Goal: Task Accomplishment & Management: Use online tool/utility

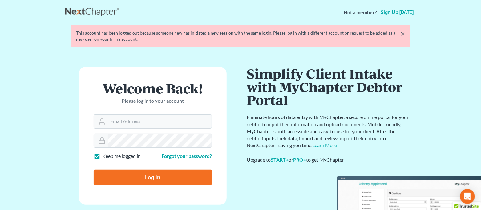
type input "[EMAIL_ADDRESS][DOMAIN_NAME]"
click at [177, 173] on input "Log In" at bounding box center [153, 176] width 118 height 15
type input "Thinking..."
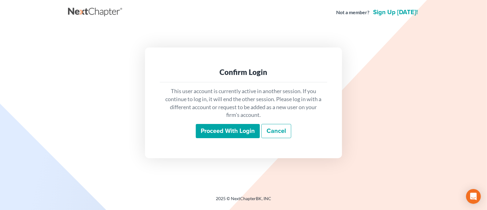
click at [216, 127] on input "Proceed with login" at bounding box center [228, 131] width 64 height 14
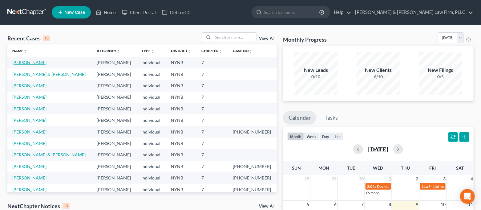
click at [28, 63] on link "Korcz, Carol" at bounding box center [29, 62] width 34 height 5
select select "6"
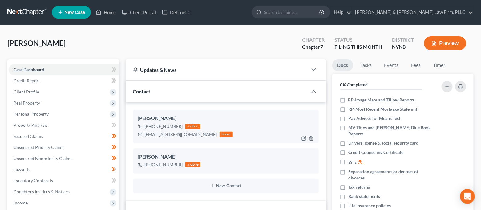
scroll to position [41, 0]
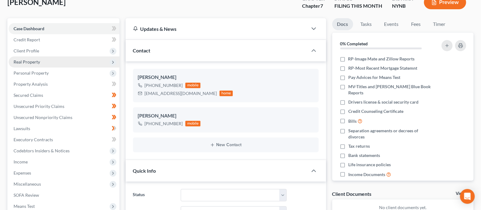
click at [41, 63] on span "Real Property" at bounding box center [64, 61] width 111 height 11
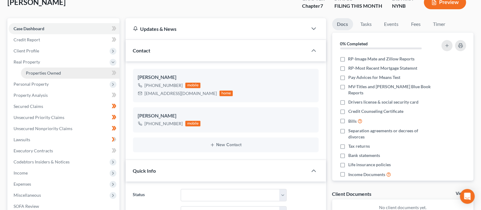
click at [41, 71] on span "Properties Owned" at bounding box center [43, 72] width 35 height 5
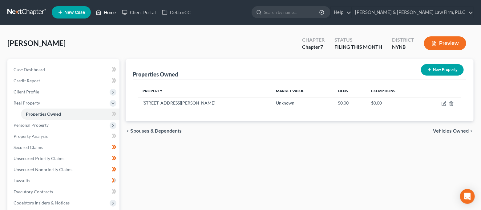
click at [108, 10] on link "Home" at bounding box center [106, 12] width 26 height 11
